Goal: Book appointment/travel/reservation

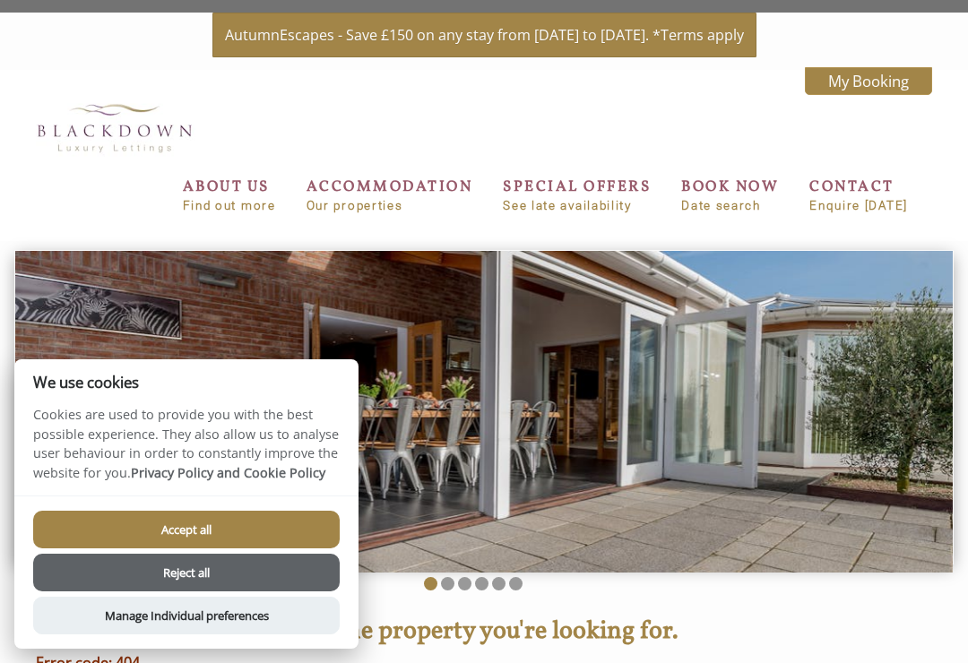
click at [279, 530] on button "Accept all" at bounding box center [186, 530] width 306 height 38
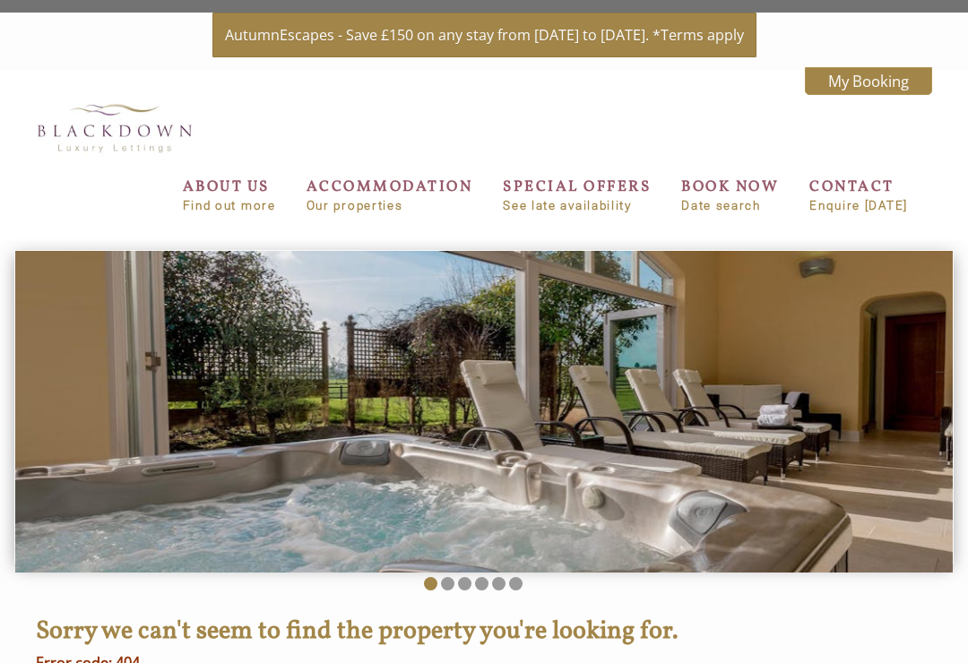
click at [384, 193] on link "ACCOMMODATION Our properties" at bounding box center [389, 195] width 167 height 36
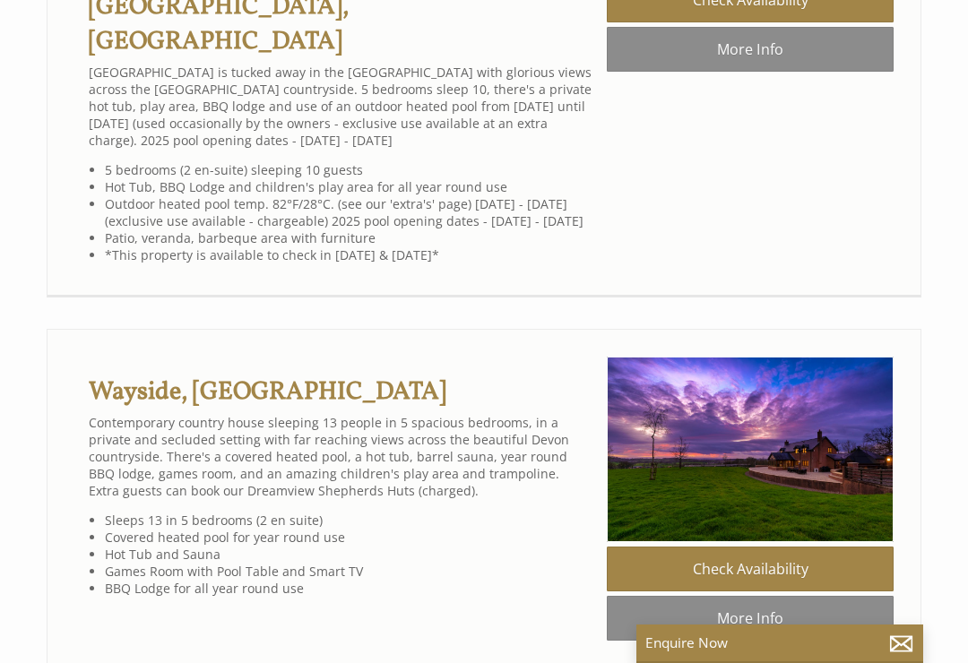
scroll to position [2410, 0]
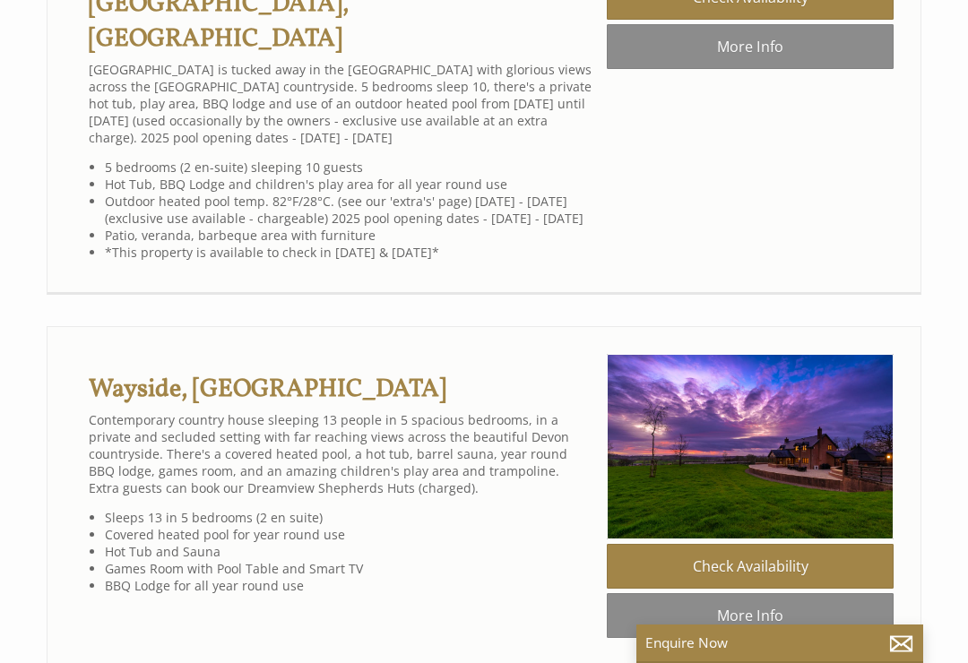
click at [299, 56] on link "[GEOGRAPHIC_DATA], [GEOGRAPHIC_DATA]" at bounding box center [219, 22] width 260 height 70
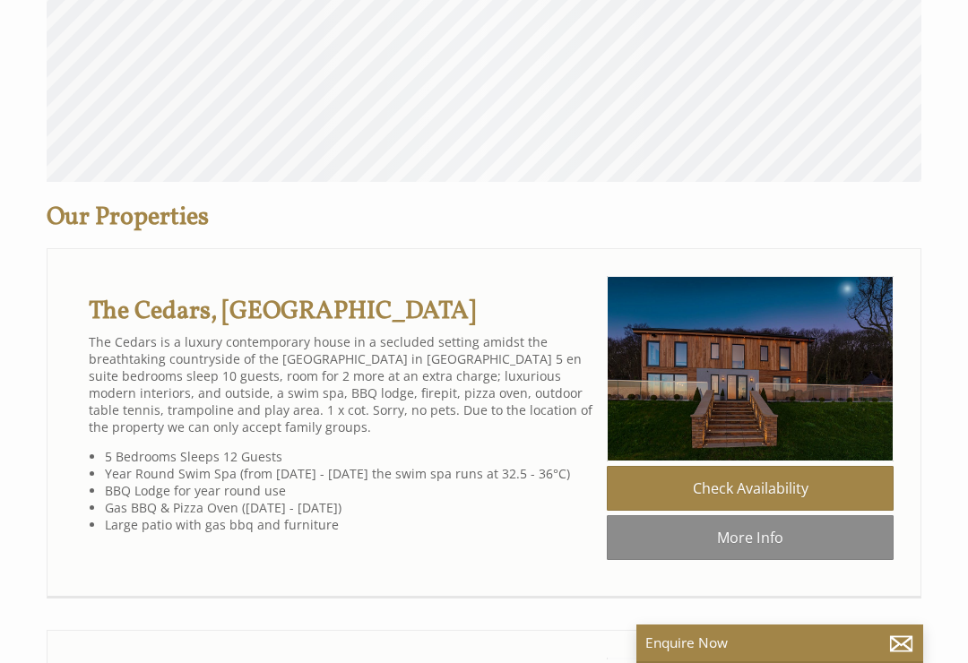
scroll to position [687, 0]
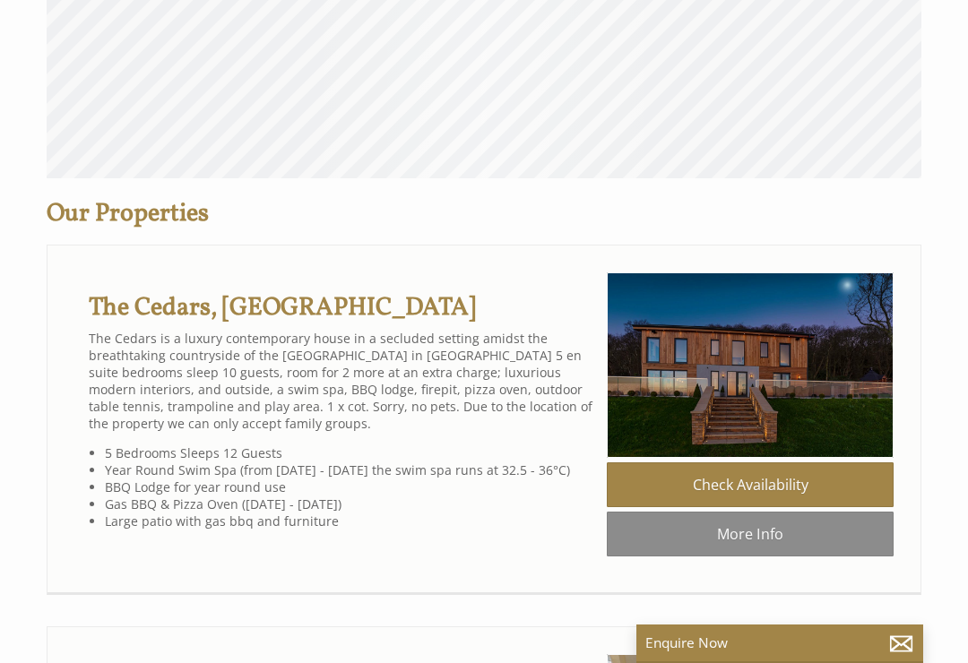
click at [861, 485] on link "Check Availability" at bounding box center [750, 484] width 287 height 45
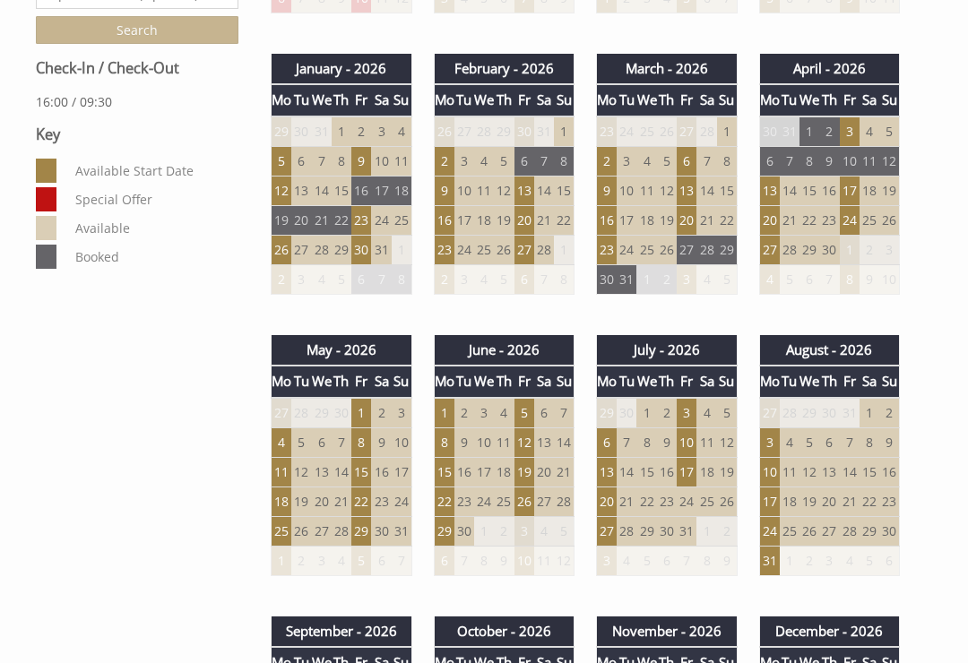
scroll to position [960, 0]
click at [772, 435] on td "3" at bounding box center [769, 442] width 21 height 30
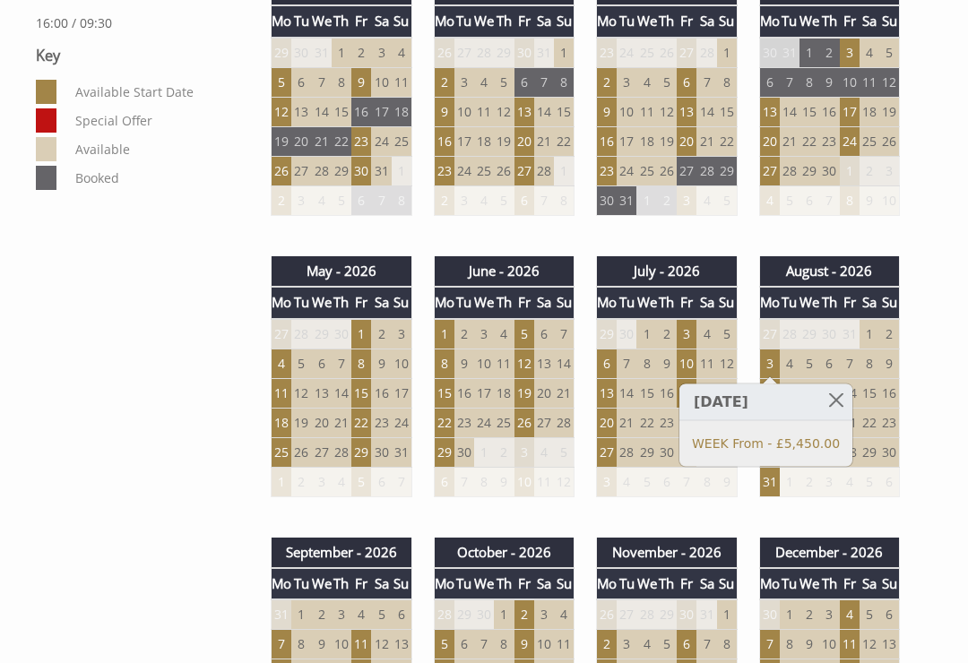
scroll to position [1136, 0]
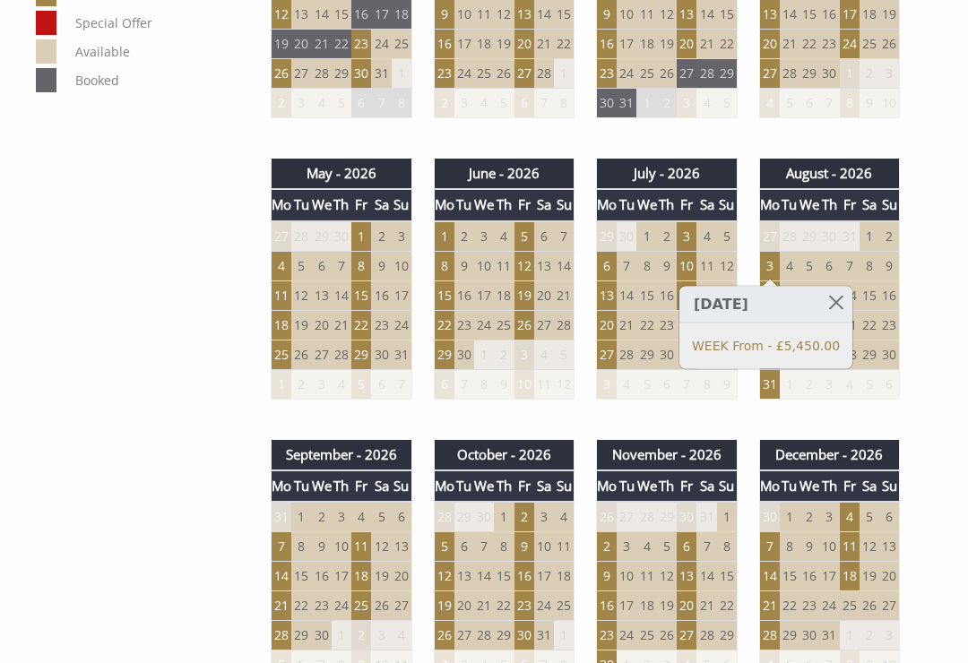
click at [316, 506] on td "2" at bounding box center [321, 517] width 20 height 30
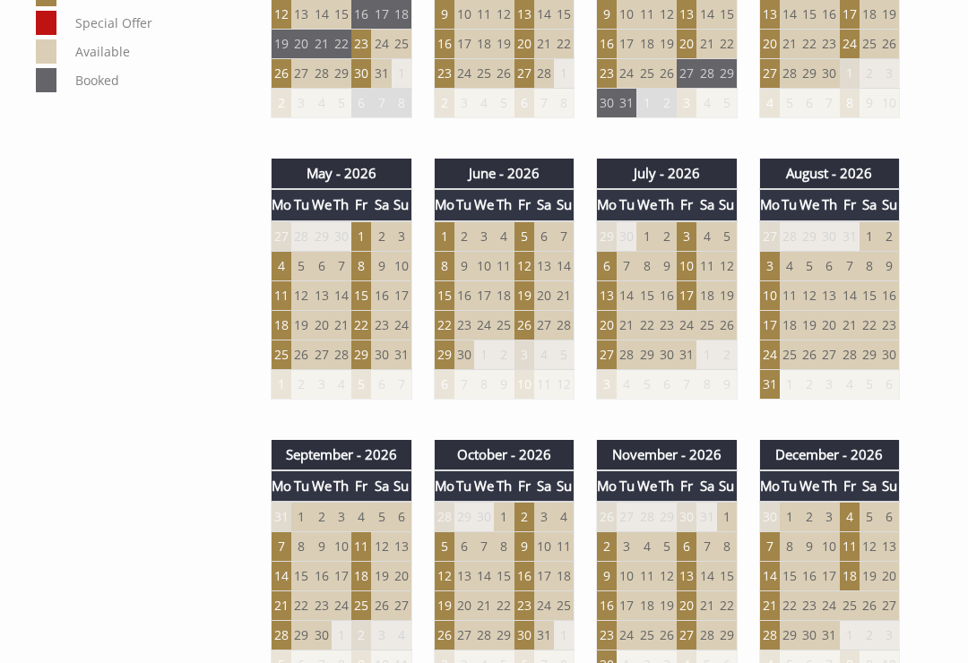
click at [772, 386] on td "31" at bounding box center [769, 384] width 21 height 30
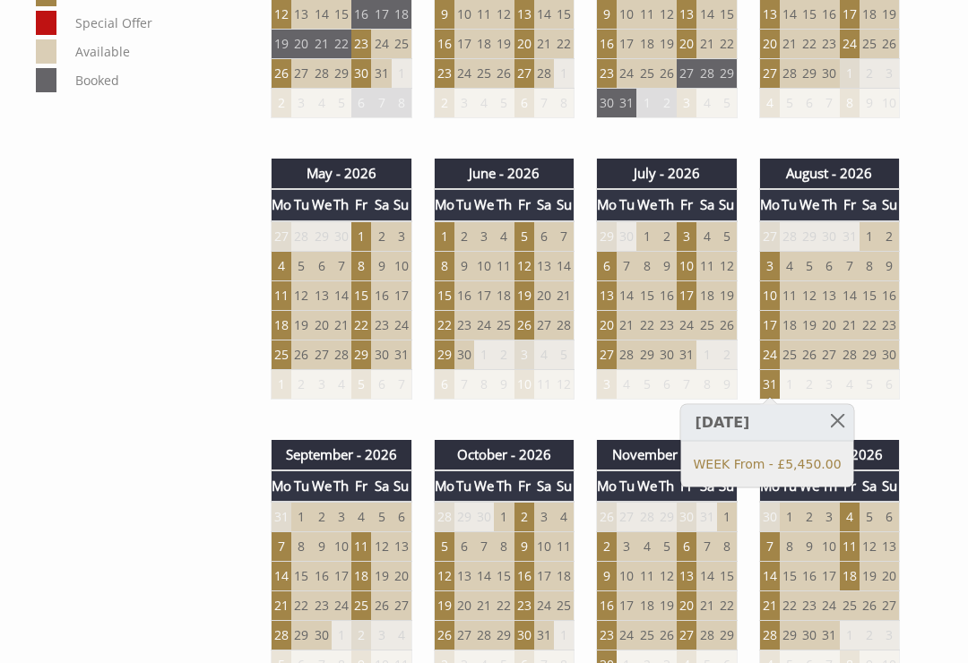
click at [293, 535] on td "8" at bounding box center [301, 547] width 20 height 30
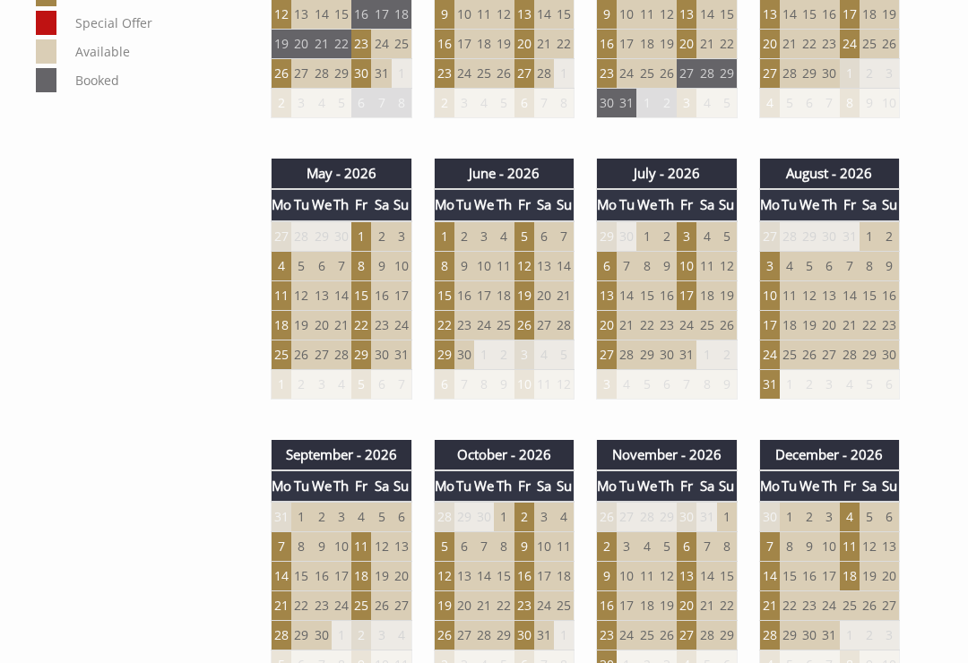
click at [289, 547] on td "7" at bounding box center [282, 547] width 21 height 30
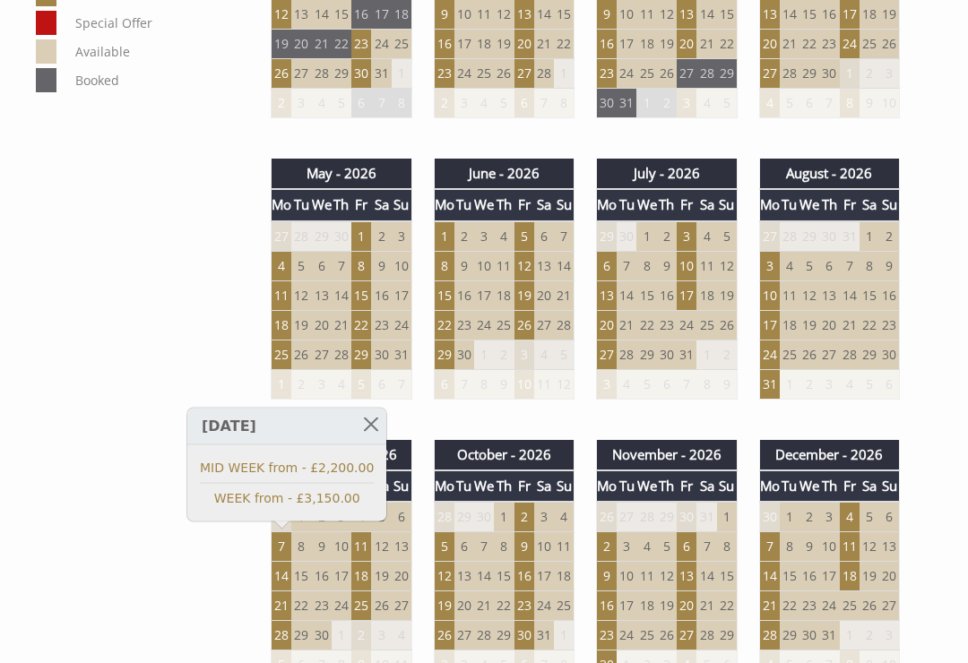
scroll to position [856, 0]
